Goal: Task Accomplishment & Management: Manage account settings

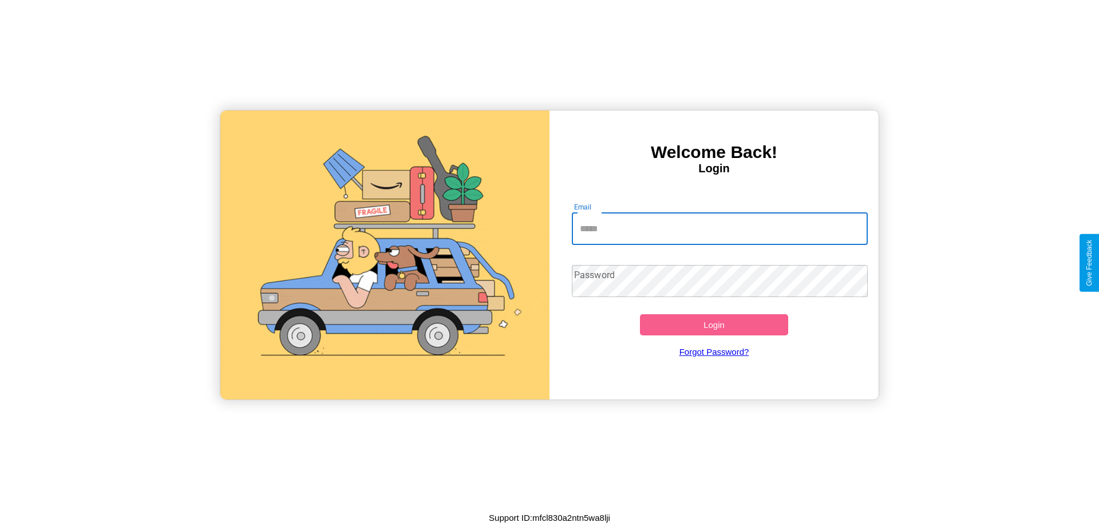
click at [719, 228] on input "Email" at bounding box center [720, 229] width 296 height 32
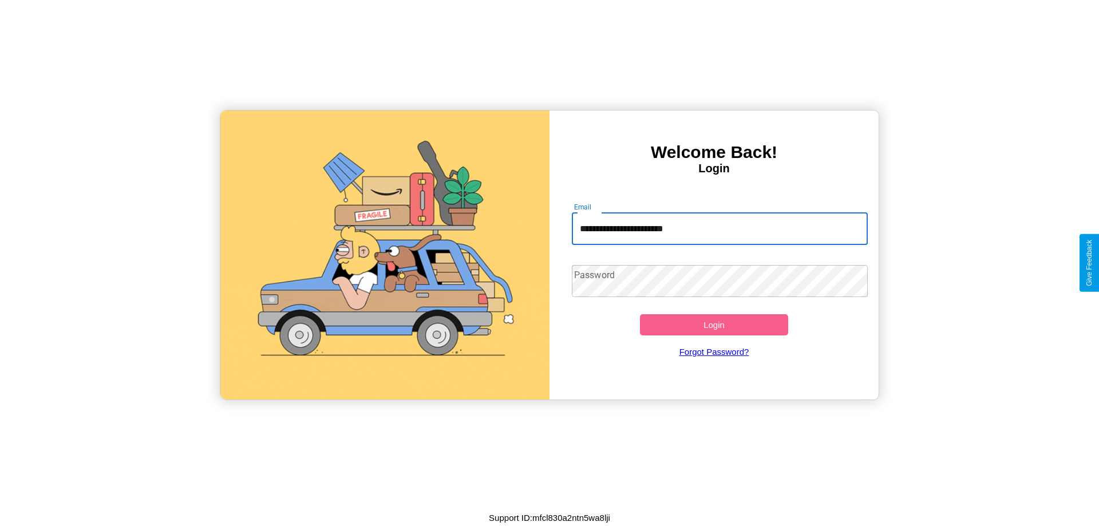
type input "**********"
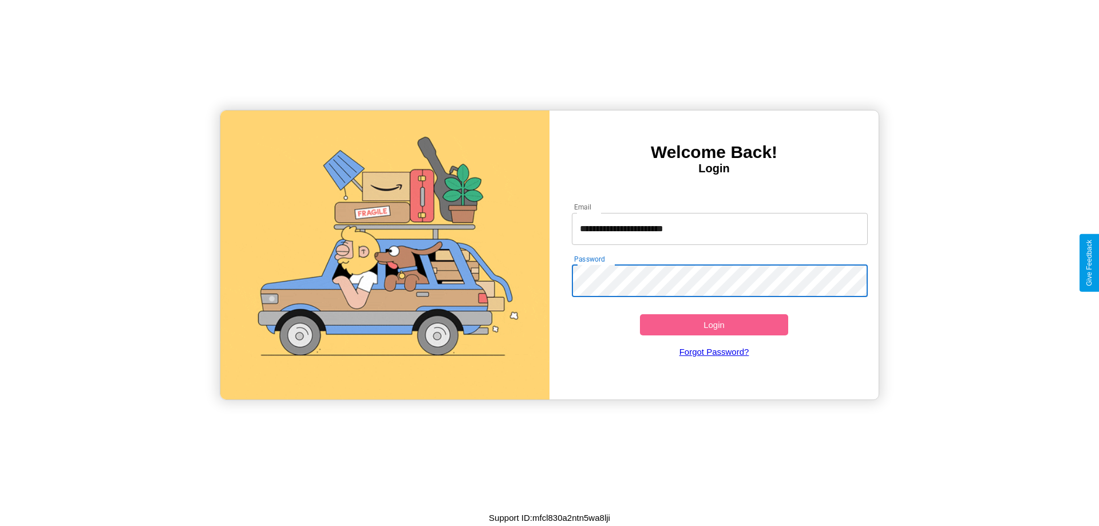
click at [714, 324] on button "Login" at bounding box center [714, 324] width 148 height 21
